Goal: Communication & Community: Participate in discussion

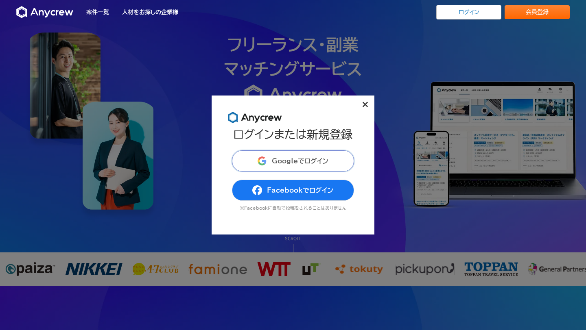
click at [288, 159] on span "Googleでログイン" at bounding box center [300, 161] width 57 height 7
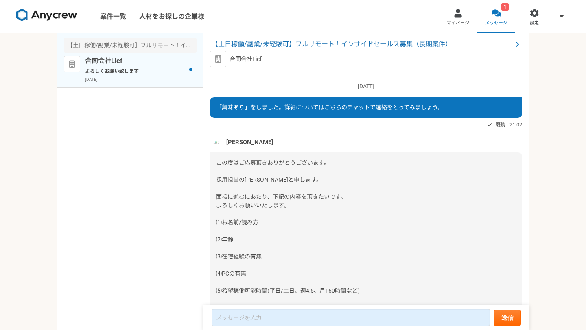
scroll to position [839, 0]
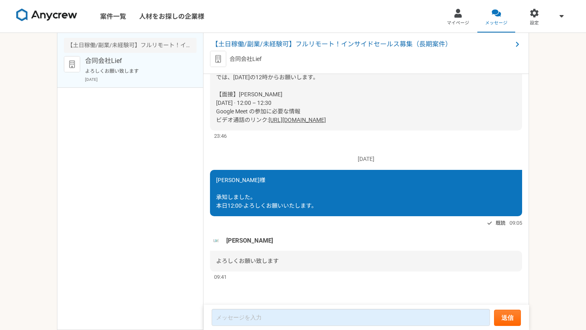
click at [313, 120] on link "[URL][DOMAIN_NAME]" at bounding box center [296, 120] width 57 height 7
click at [278, 261] on span "よろしくお願い致します" at bounding box center [247, 261] width 63 height 7
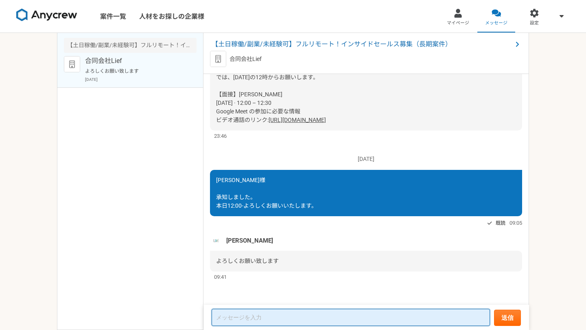
click at [255, 317] on textarea at bounding box center [350, 317] width 278 height 17
type textarea "た"
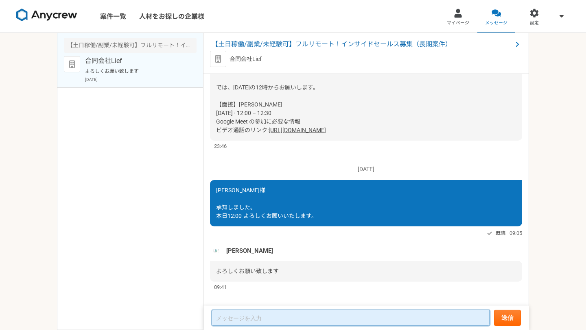
scroll to position [775, 0]
